Goal: Task Accomplishment & Management: Complete application form

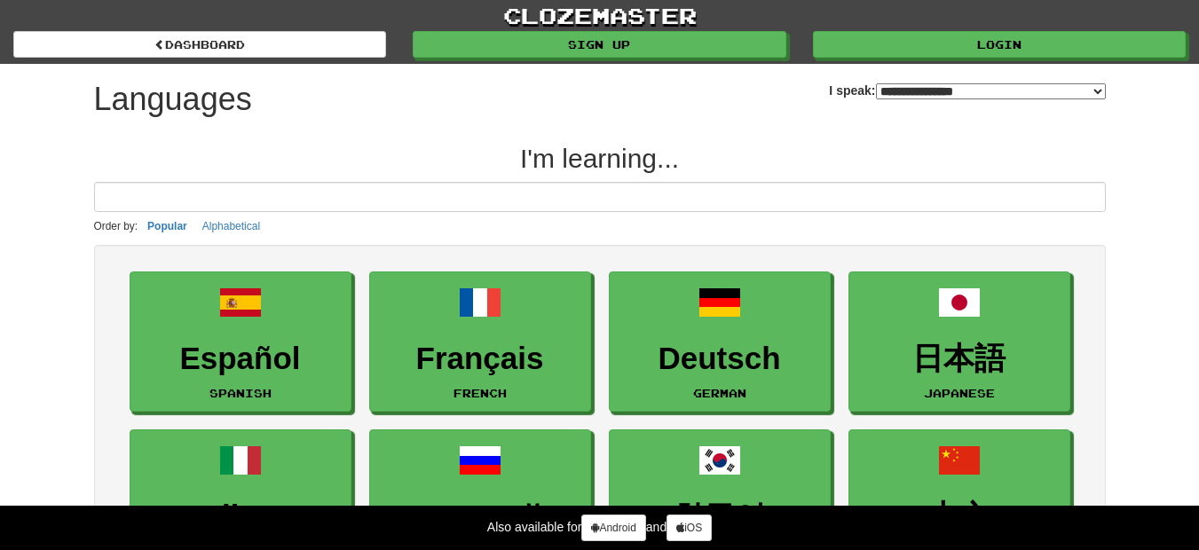
select select "*******"
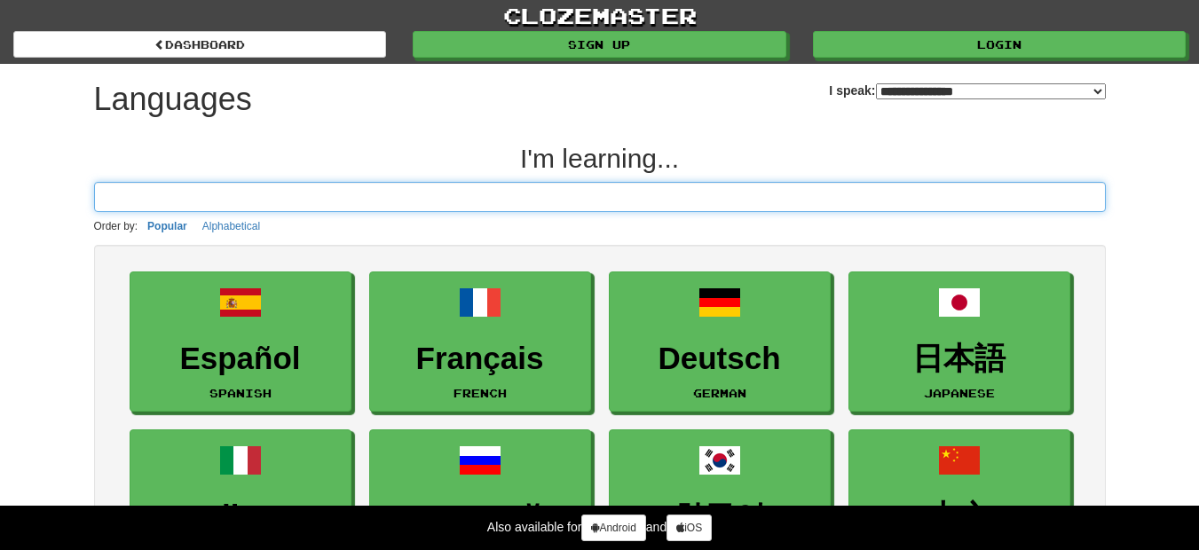
click at [197, 208] on input at bounding box center [599, 197] width 1011 height 30
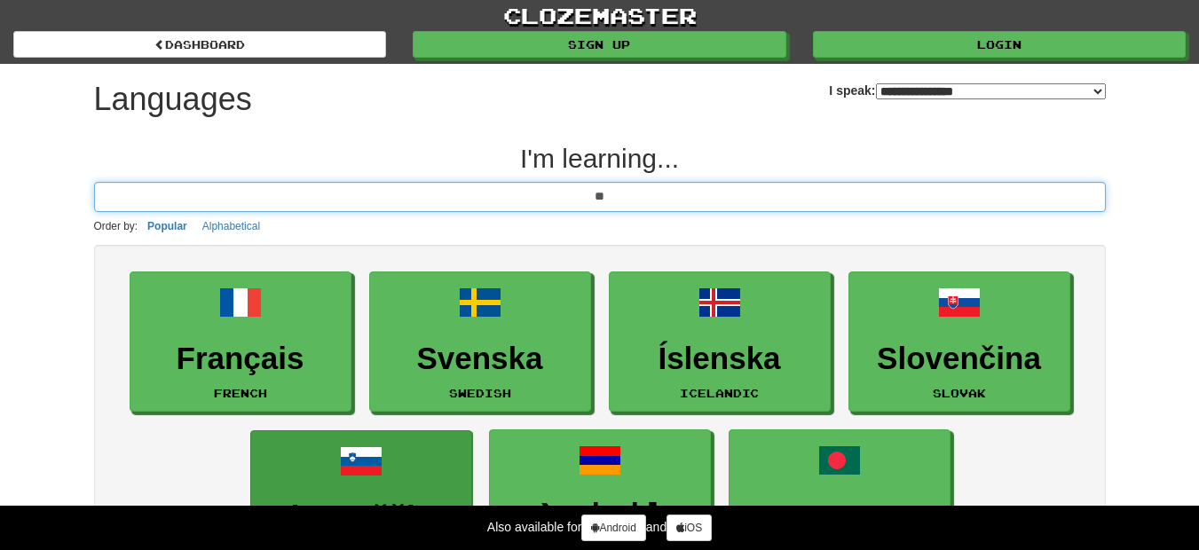
scroll to position [177, 0]
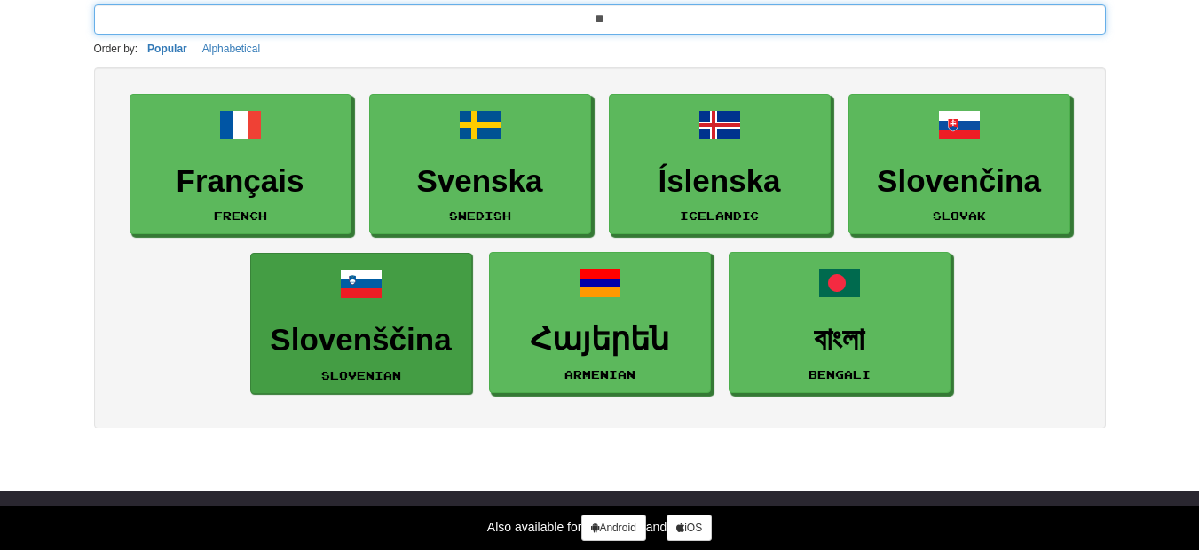
type input "*"
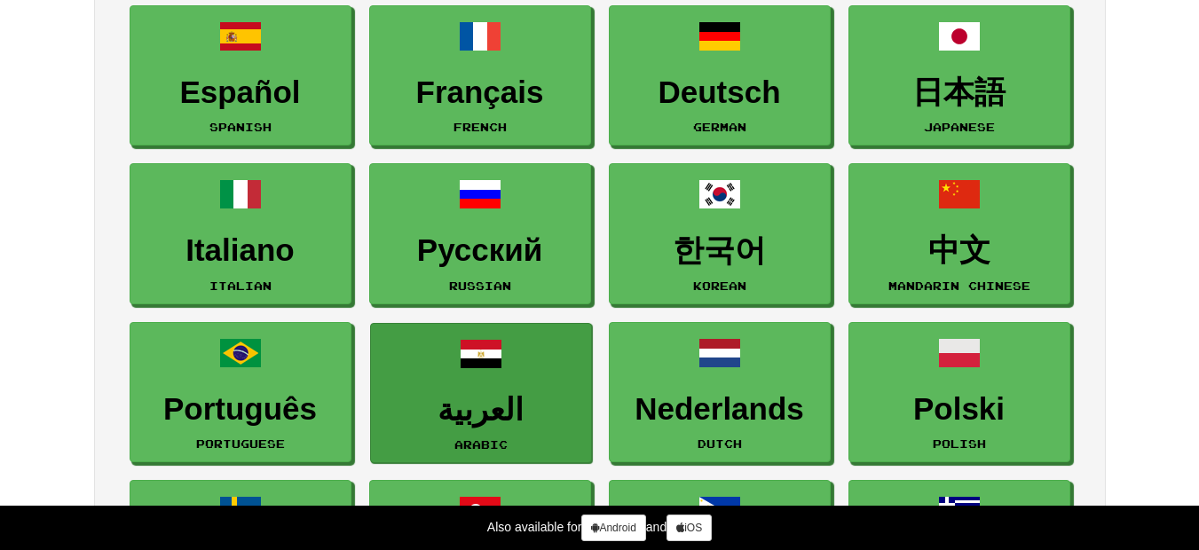
scroll to position [532, 0]
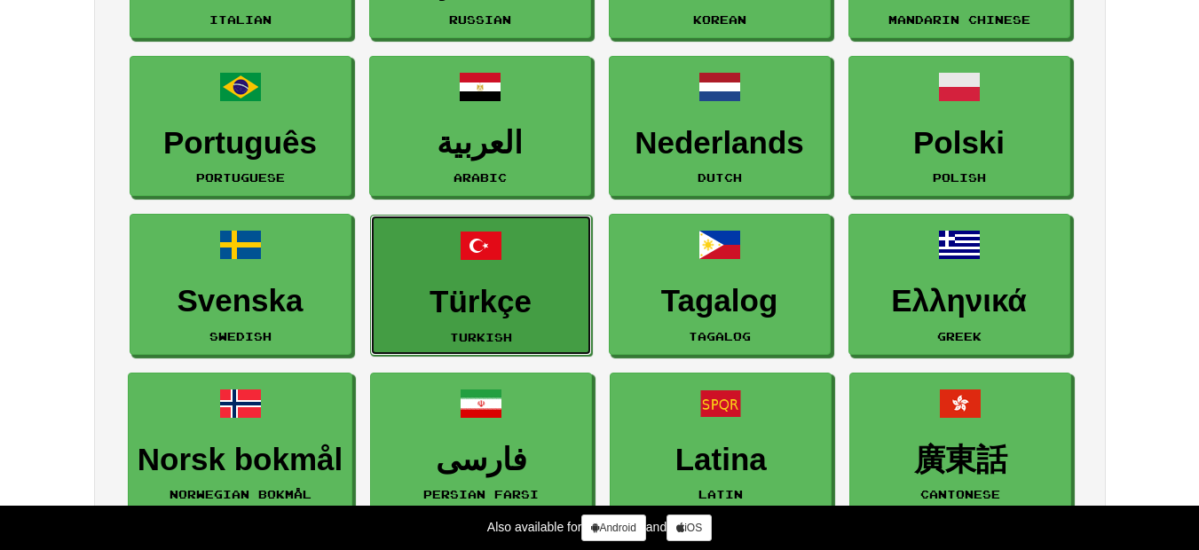
click at [434, 303] on h3 "Türkçe" at bounding box center [481, 302] width 202 height 35
